Goal: Task Accomplishment & Management: Manage account settings

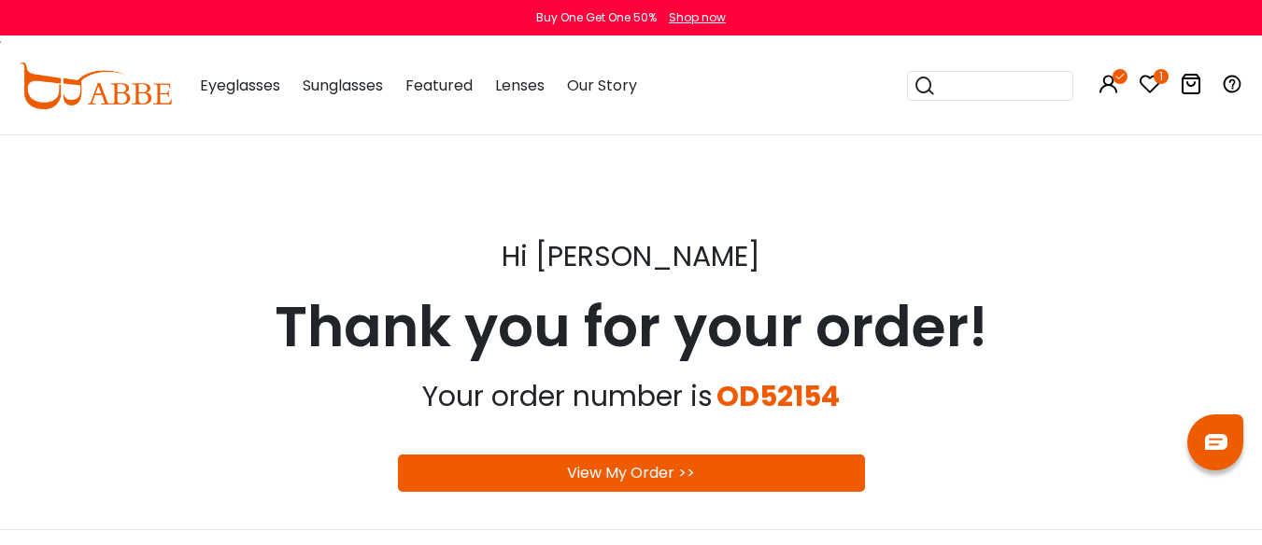
click at [1148, 80] on icon at bounding box center [1149, 84] width 22 height 22
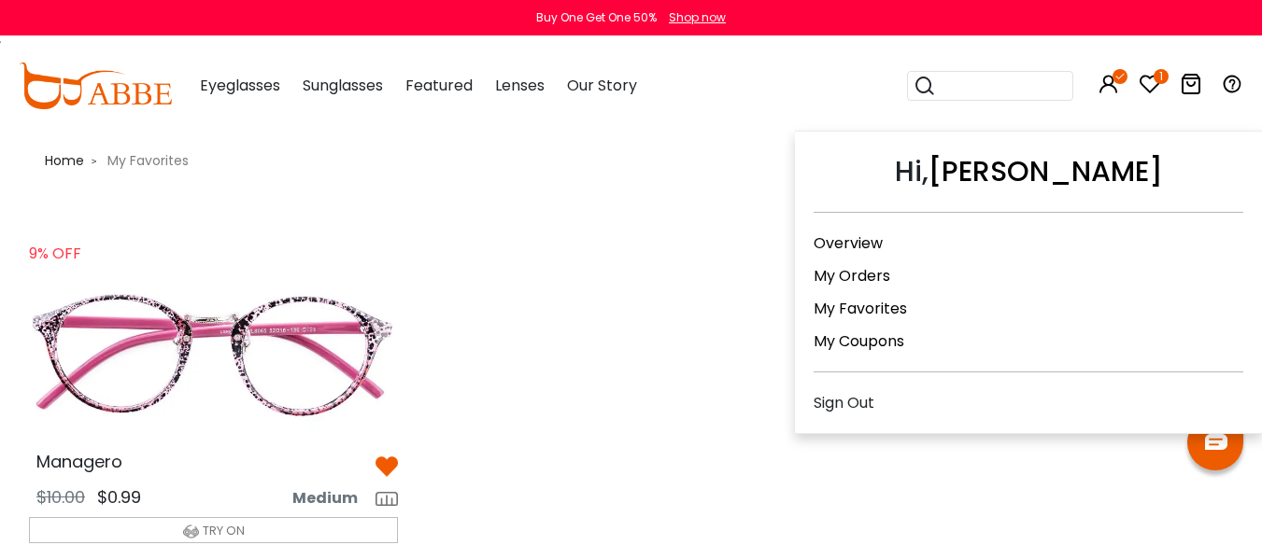
click at [860, 272] on link "My Orders" at bounding box center [851, 275] width 77 height 21
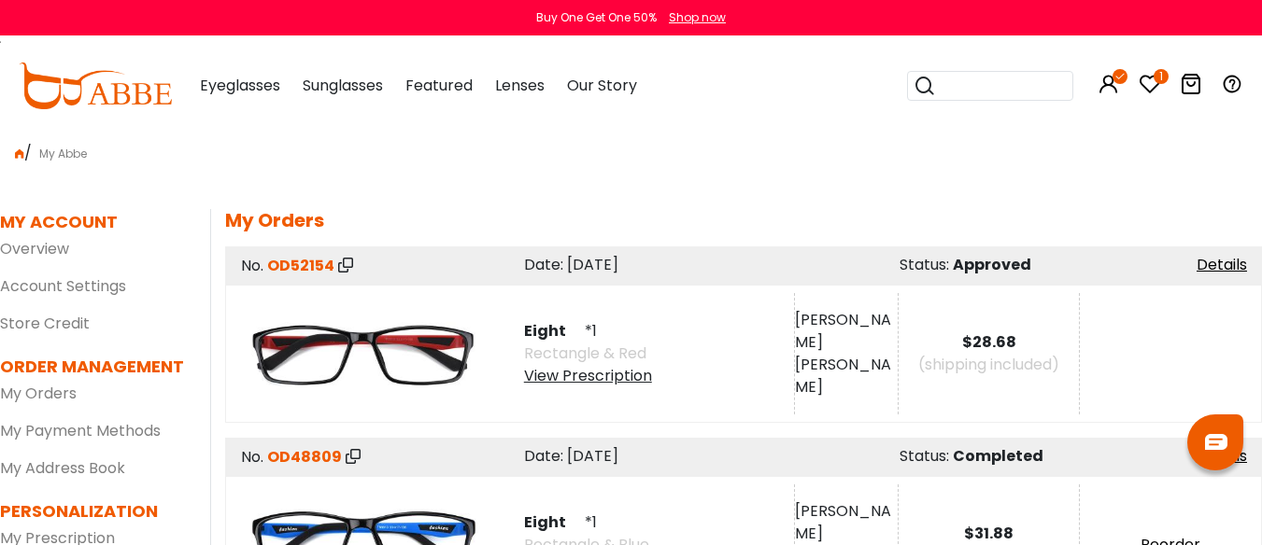
click at [1150, 78] on icon at bounding box center [1149, 84] width 22 height 22
